Goal: Transaction & Acquisition: Purchase product/service

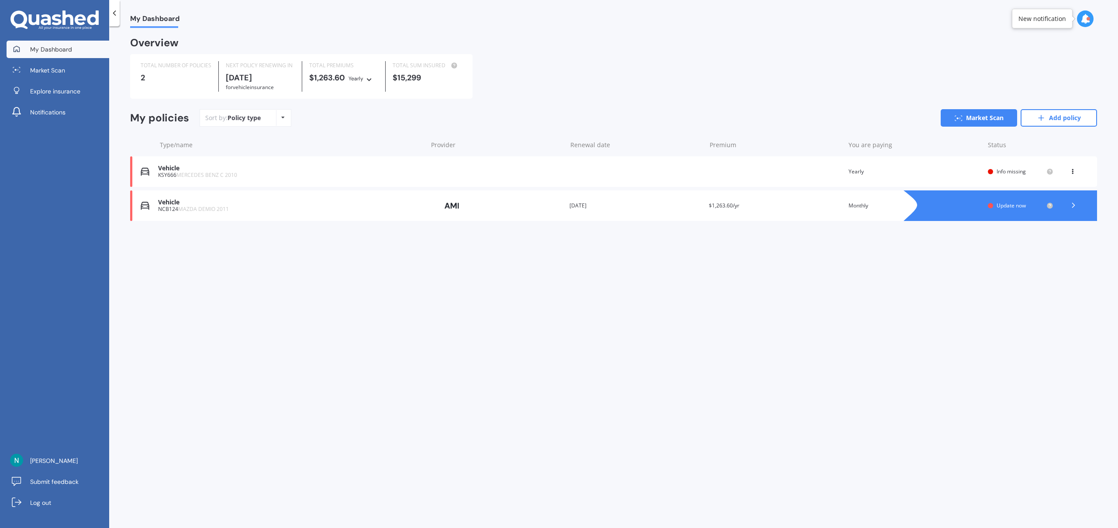
click at [290, 168] on div "Vehicle" at bounding box center [290, 168] width 265 height 7
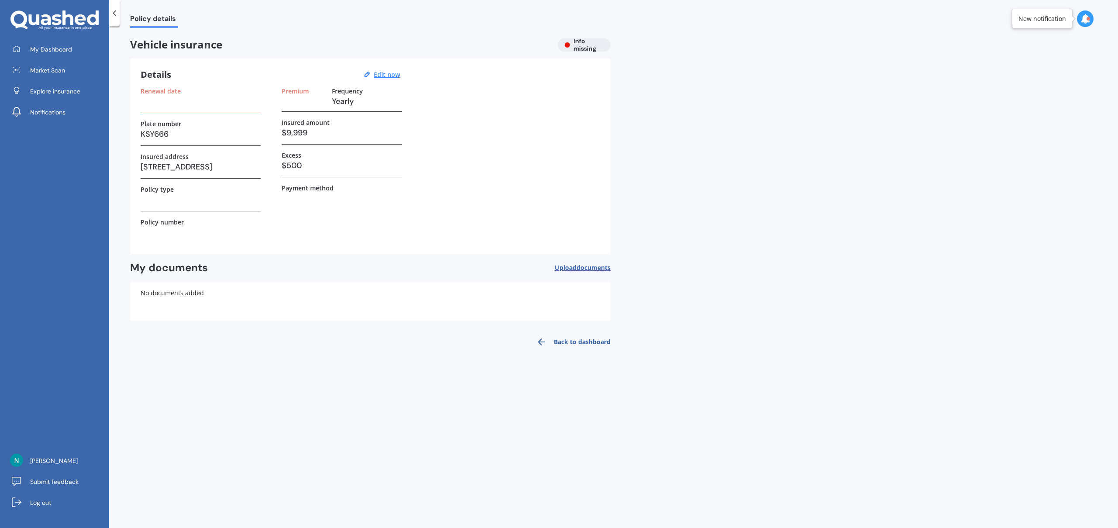
click at [237, 104] on h3 at bounding box center [201, 101] width 120 height 13
click at [208, 213] on div "Renewal date Plate number KSY666 Insured address 37A State Avenue, Onehunga, Au…" at bounding box center [201, 165] width 120 height 156
click at [397, 73] on u "Edit now" at bounding box center [387, 74] width 26 height 8
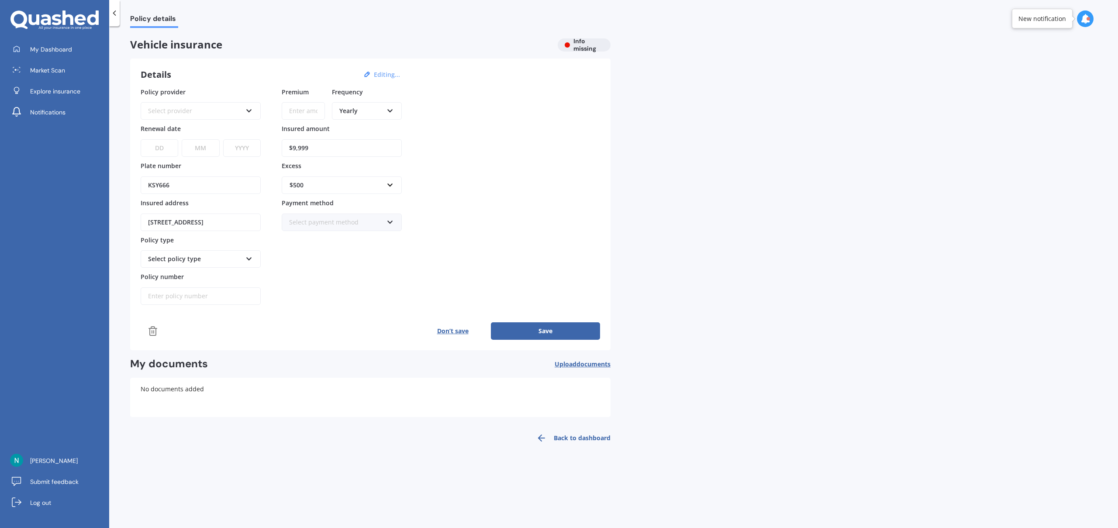
click at [214, 105] on div "Select provider AA AMI AMP ANZ ASB Aioi Nissay Dowa Ando Assurant Autosure BNZ …" at bounding box center [201, 110] width 120 height 17
click at [214, 105] on div "AA AA AMI AMP ANZ ASB Aioi Nissay Dowa Ando Assurant Autosure BNZ Co-Operative …" at bounding box center [201, 110] width 120 height 17
click at [49, 66] on span "Market Scan" at bounding box center [47, 70] width 35 height 9
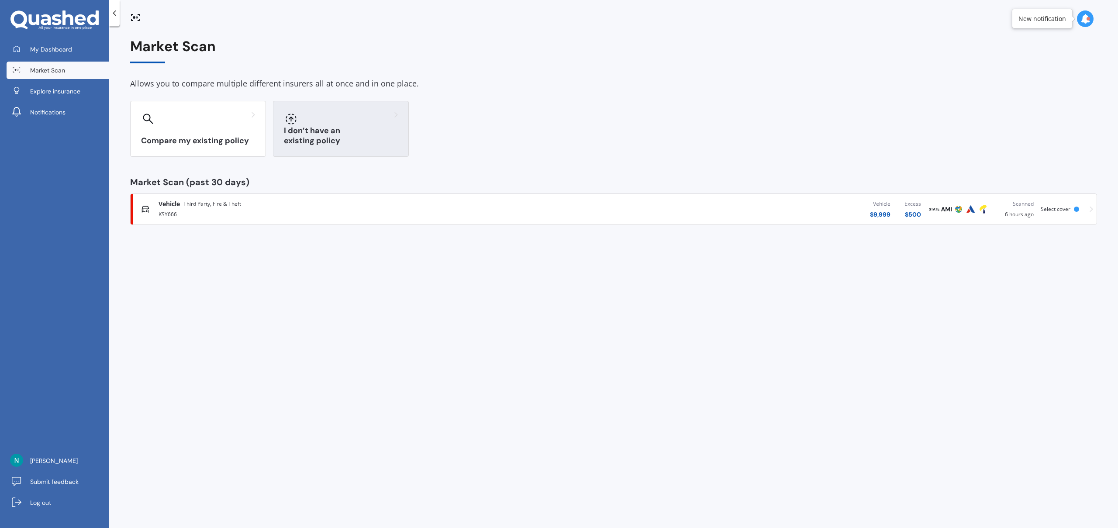
click at [325, 123] on div at bounding box center [341, 119] width 114 height 14
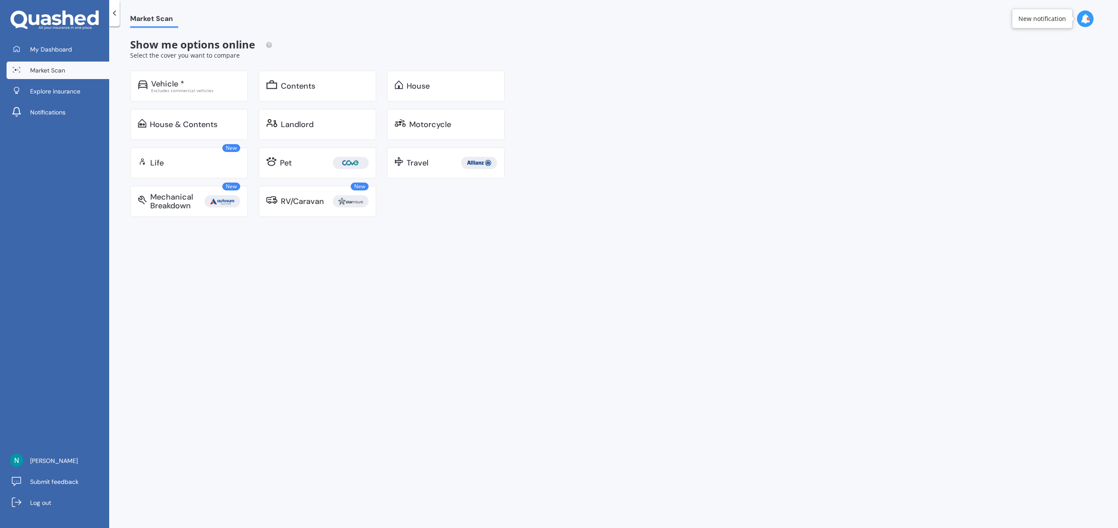
click at [145, 20] on span "Market Scan" at bounding box center [154, 20] width 48 height 12
click at [76, 68] on link "Market Scan" at bounding box center [58, 70] width 103 height 17
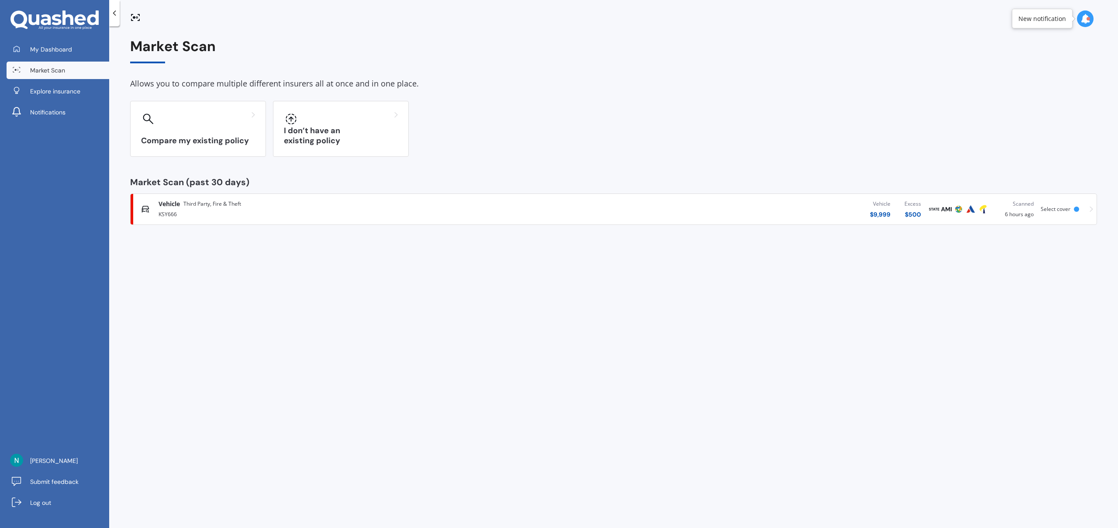
click at [211, 217] on div "KSY666" at bounding box center [347, 213] width 376 height 10
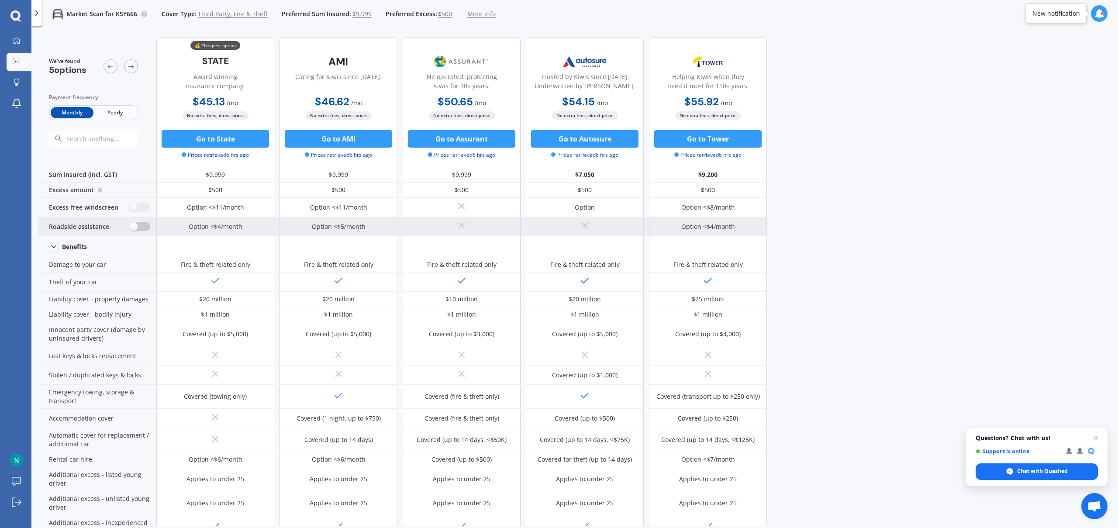
click at [134, 228] on label at bounding box center [139, 226] width 21 height 9
radio input "true"
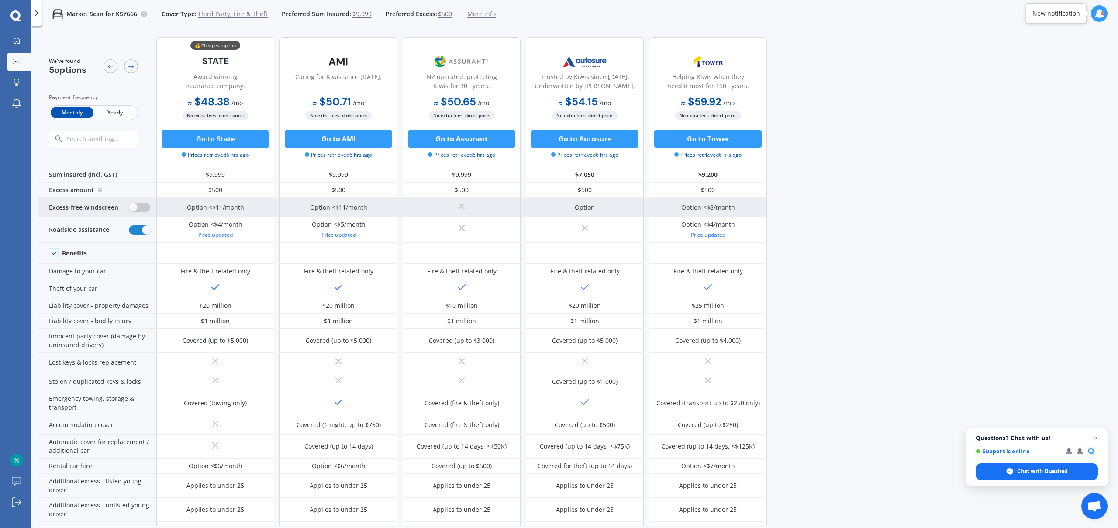
click at [133, 206] on label at bounding box center [139, 207] width 21 height 9
radio input "true"
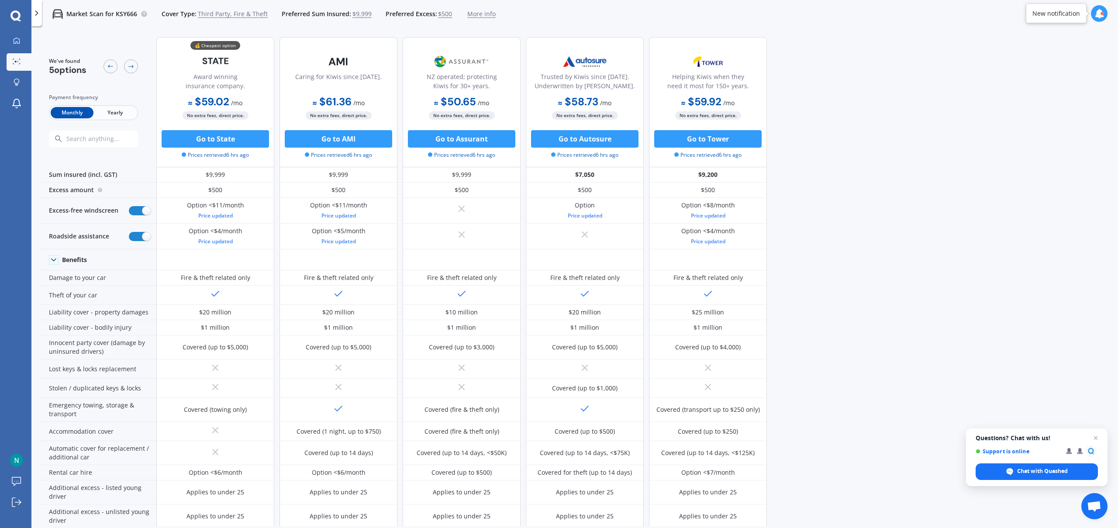
click at [359, 17] on span "$9,999" at bounding box center [361, 14] width 19 height 9
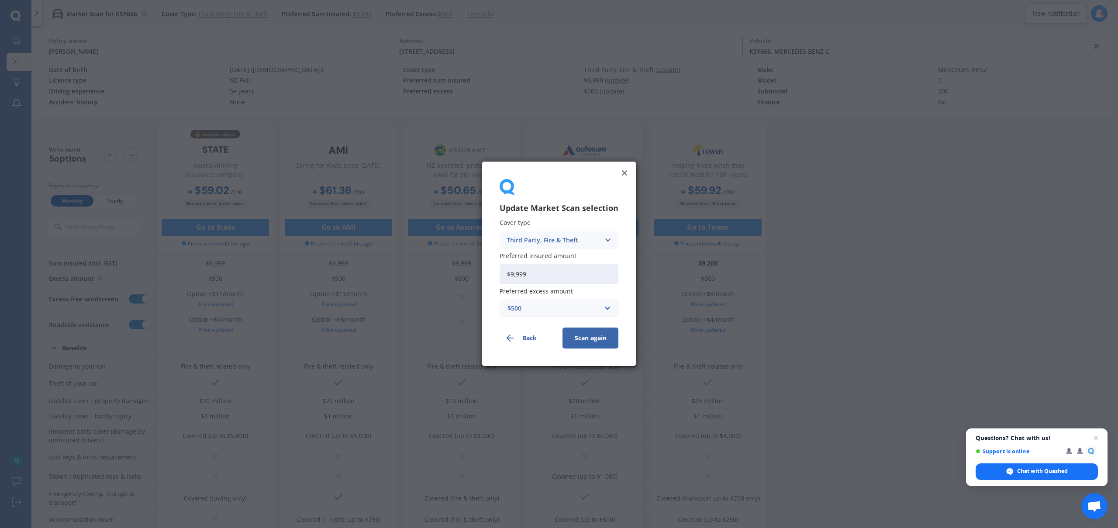
drag, startPoint x: 527, startPoint y: 273, endPoint x: 500, endPoint y: 272, distance: 26.2
click at [500, 272] on div "Update Market Scan selection Cover type Third Party, Fire & Theft Comprehensive…" at bounding box center [559, 264] width 154 height 204
type input "$5,999"
click at [585, 343] on button "Scan again" at bounding box center [590, 338] width 56 height 21
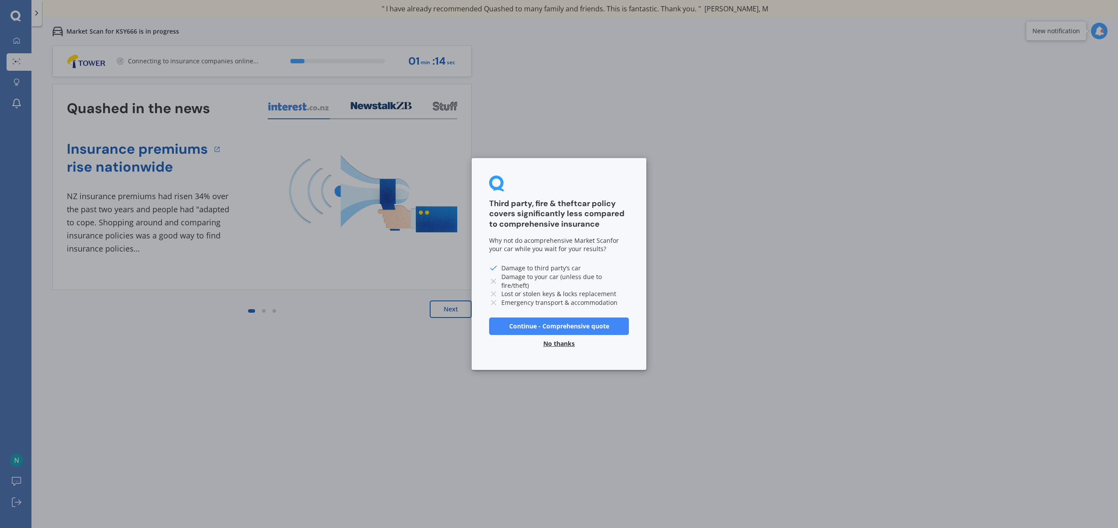
click at [555, 345] on button "No thanks" at bounding box center [559, 343] width 42 height 17
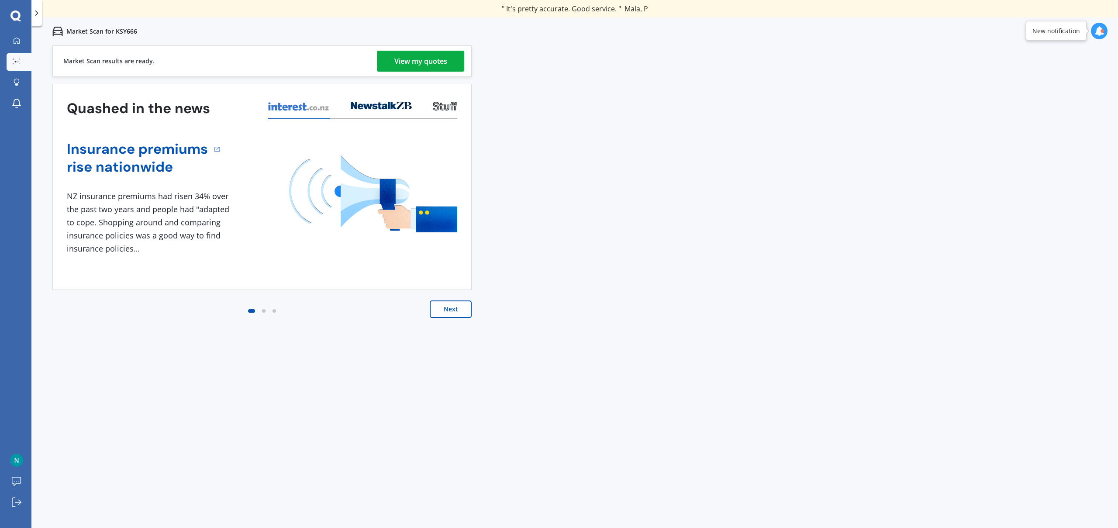
click at [434, 59] on div "View my quotes" at bounding box center [420, 61] width 53 height 21
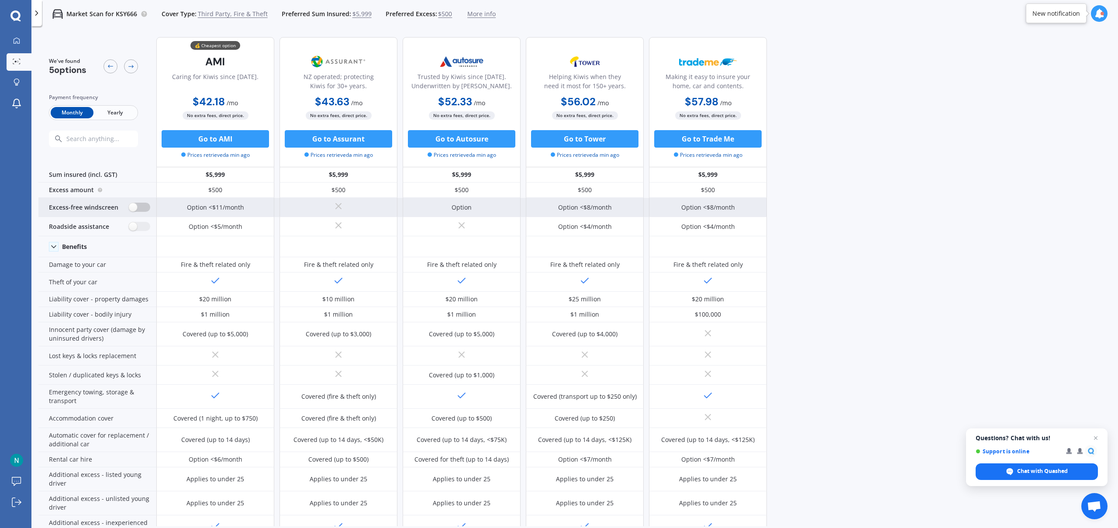
click at [135, 208] on label at bounding box center [139, 207] width 21 height 9
radio input "true"
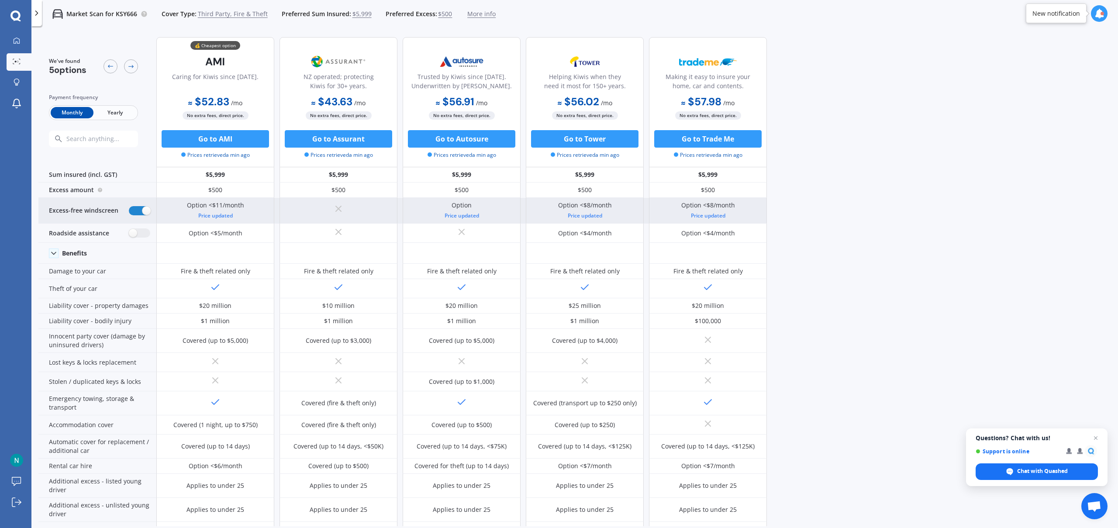
click at [134, 222] on div "Excess-free windscreen" at bounding box center [97, 211] width 118 height 26
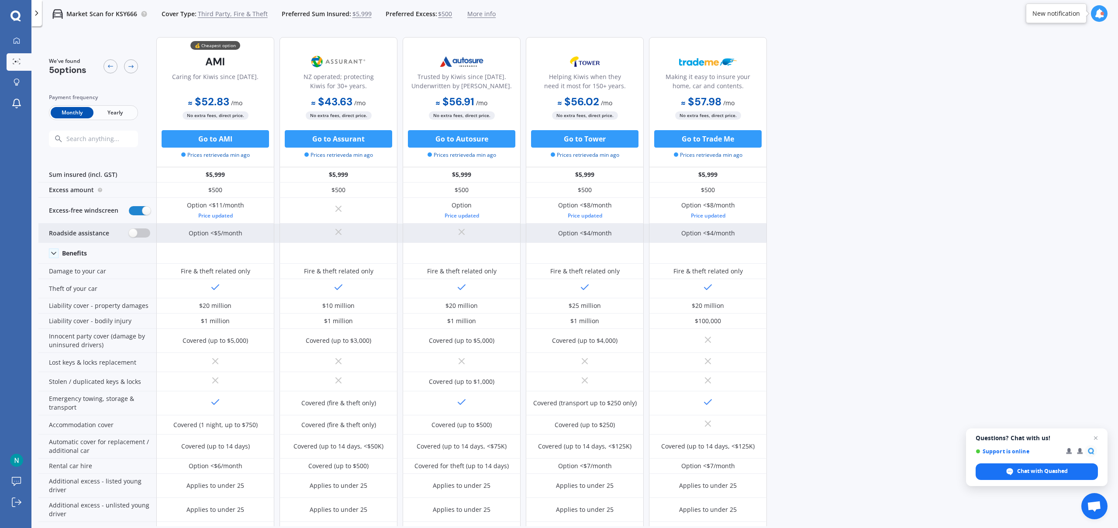
click at [134, 228] on label at bounding box center [139, 232] width 21 height 9
radio input "true"
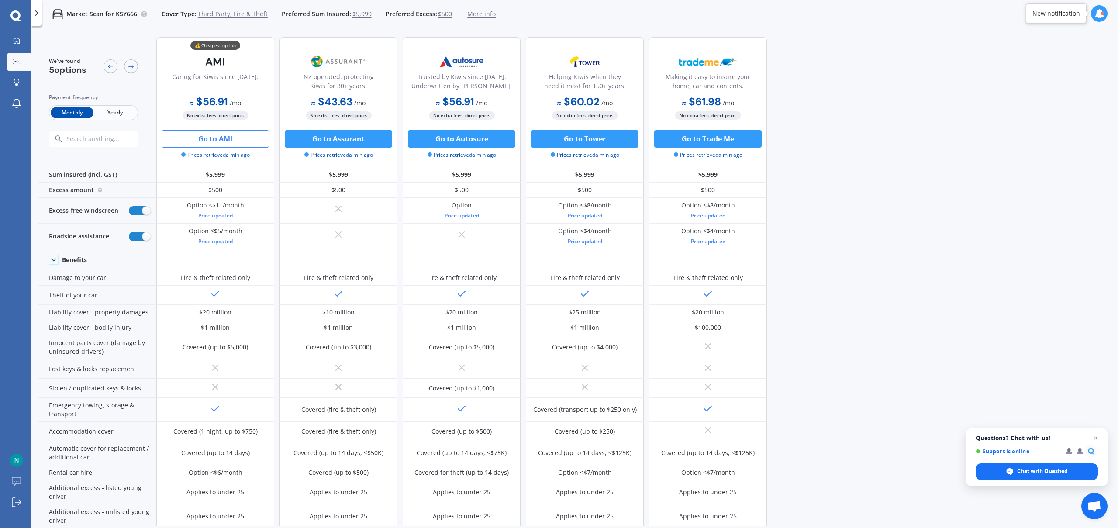
click at [222, 138] on button "Go to AMI" at bounding box center [215, 138] width 107 height 17
